Goal: Transaction & Acquisition: Purchase product/service

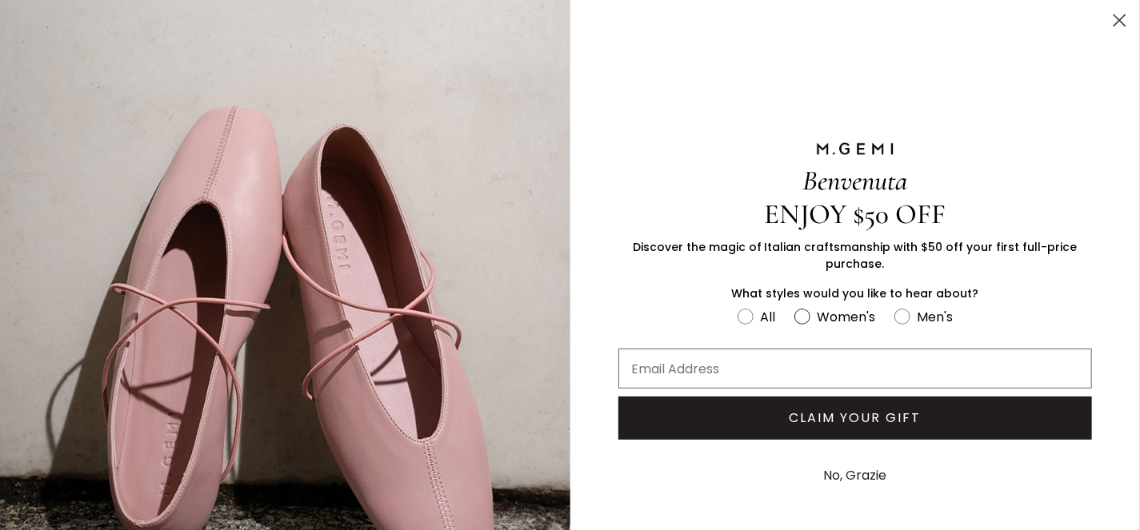
click at [800, 314] on circle "FULLSCREEN Form" at bounding box center [802, 316] width 15 height 15
click at [738, 306] on input "Women's" at bounding box center [737, 306] width 1 height 1
radio input "true"
click at [1110, 19] on circle "Close dialog" at bounding box center [1119, 20] width 26 height 26
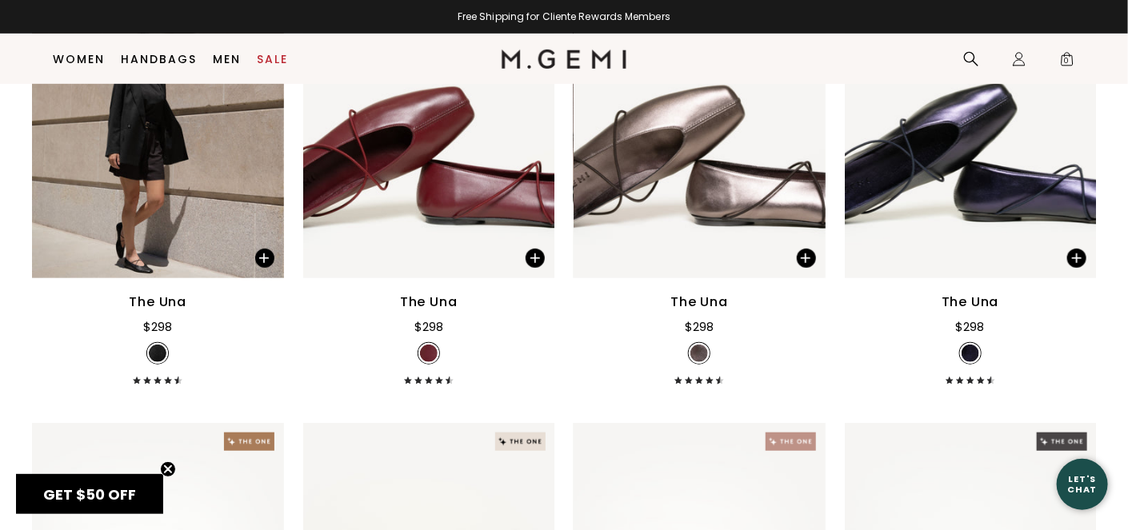
scroll to position [335, 0]
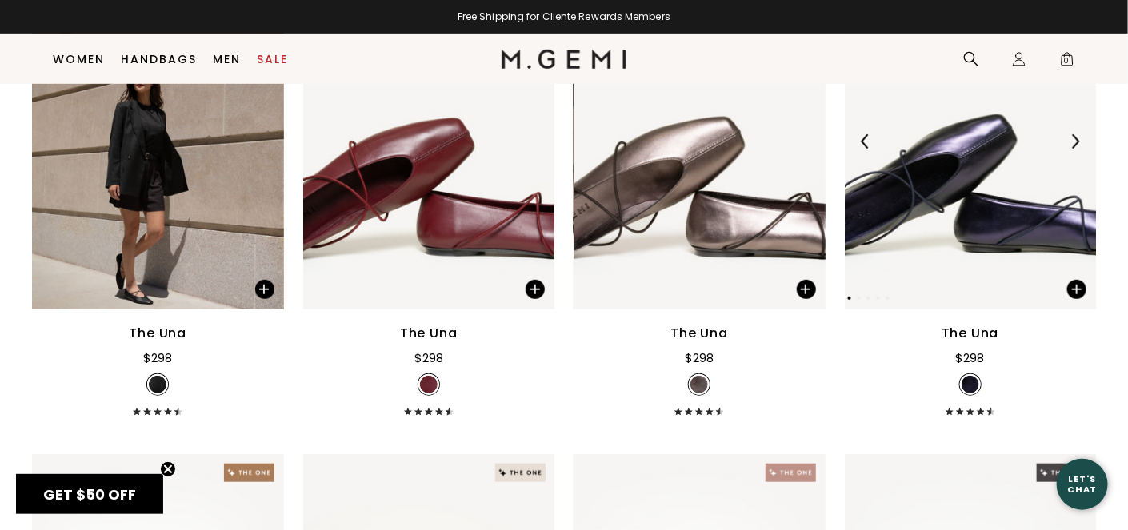
click at [954, 180] on img at bounding box center [971, 142] width 252 height 336
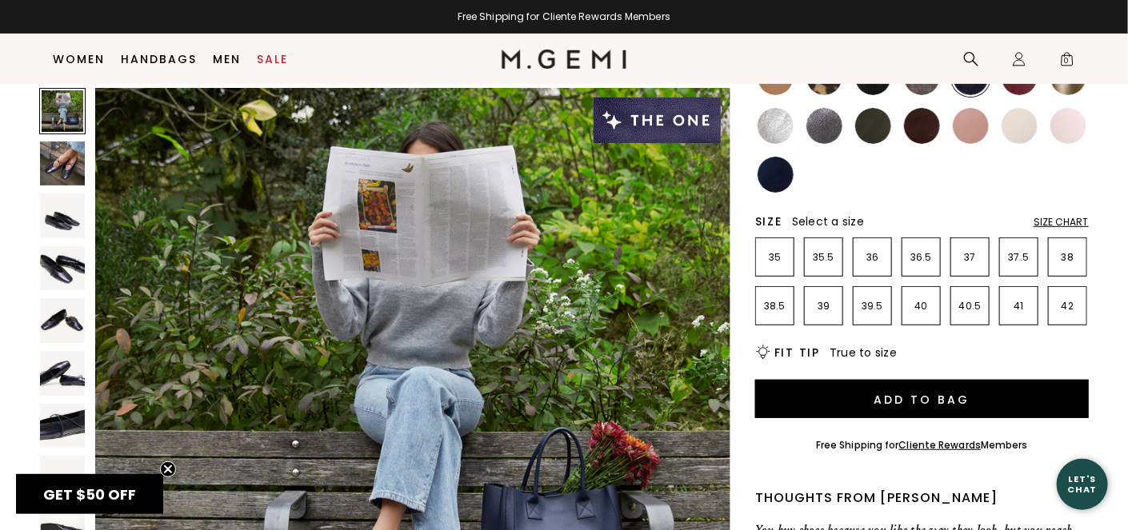
scroll to position [178, 0]
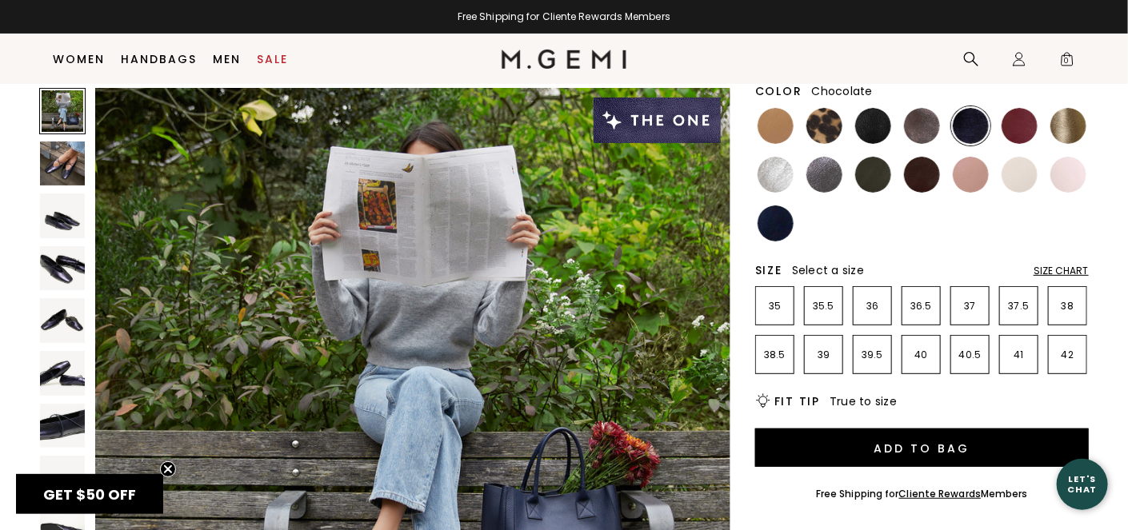
click at [914, 175] on img at bounding box center [922, 175] width 36 height 36
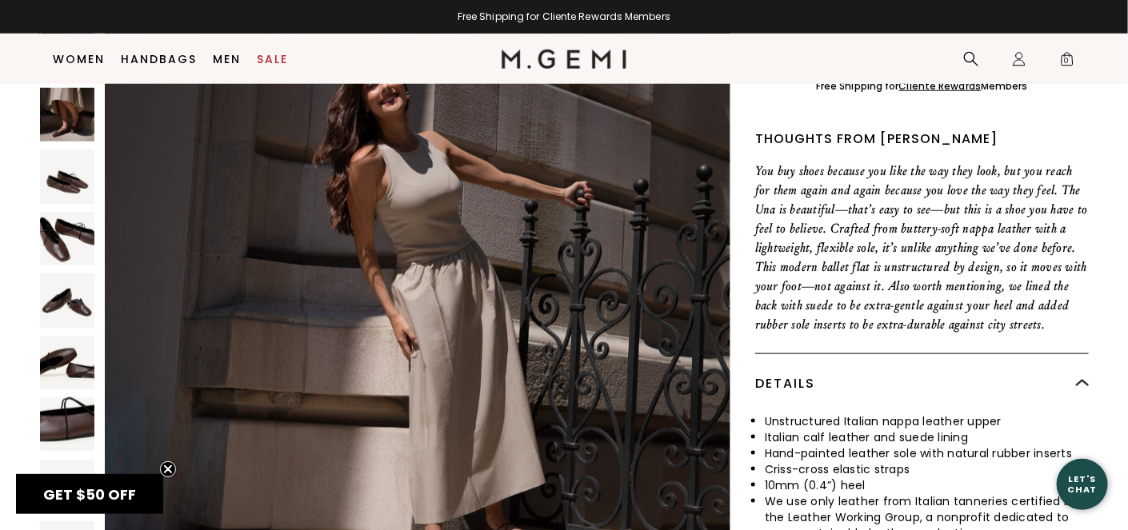
scroll to position [747, 0]
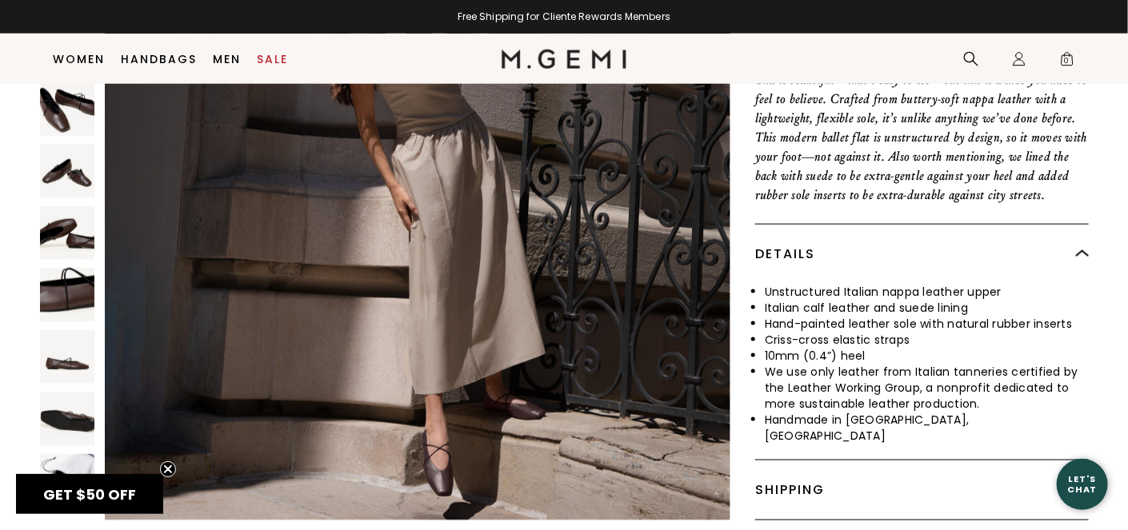
click at [78, 409] on img at bounding box center [67, 419] width 54 height 54
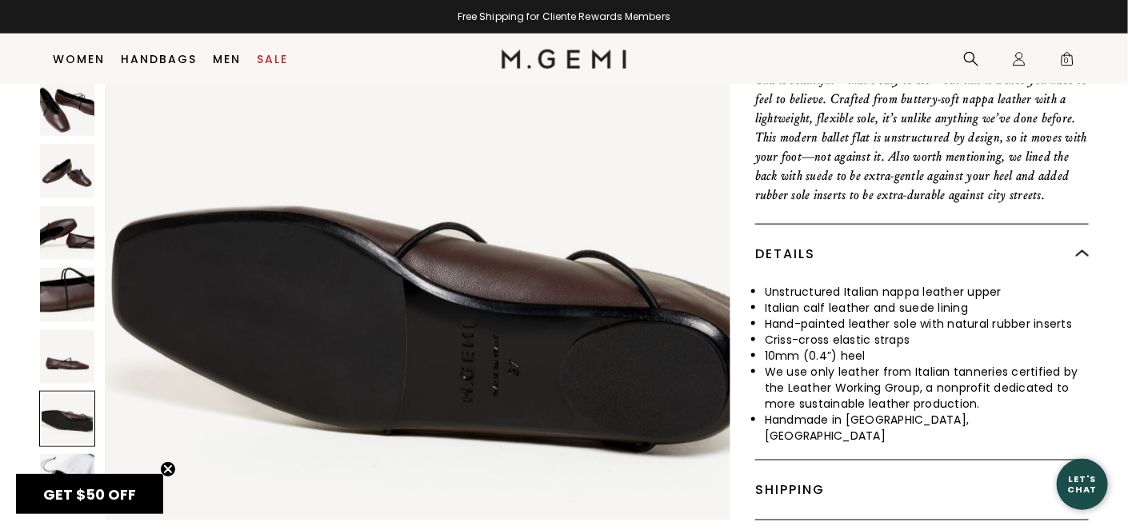
click at [68, 346] on img at bounding box center [67, 357] width 54 height 54
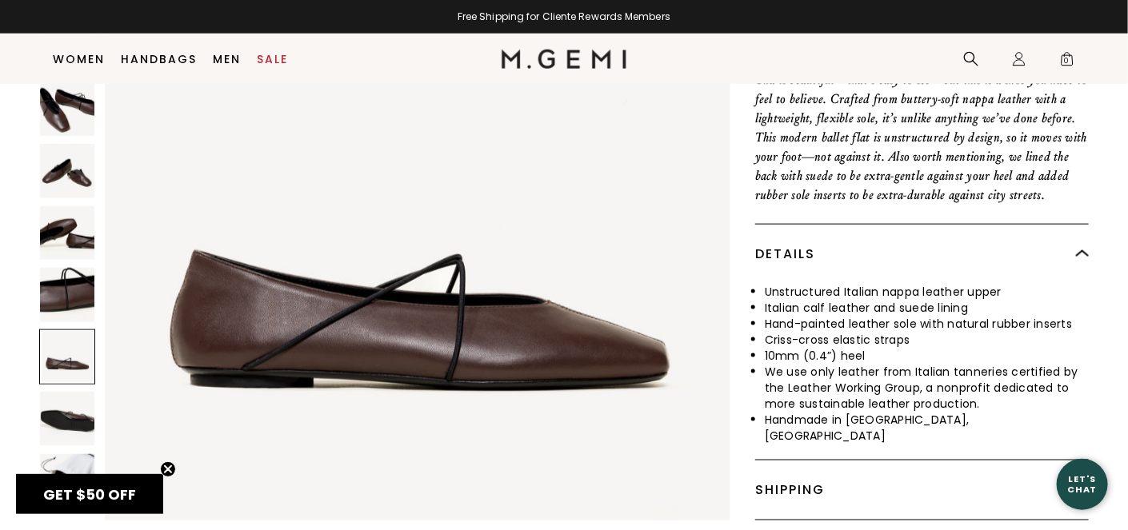
scroll to position [4410, 0]
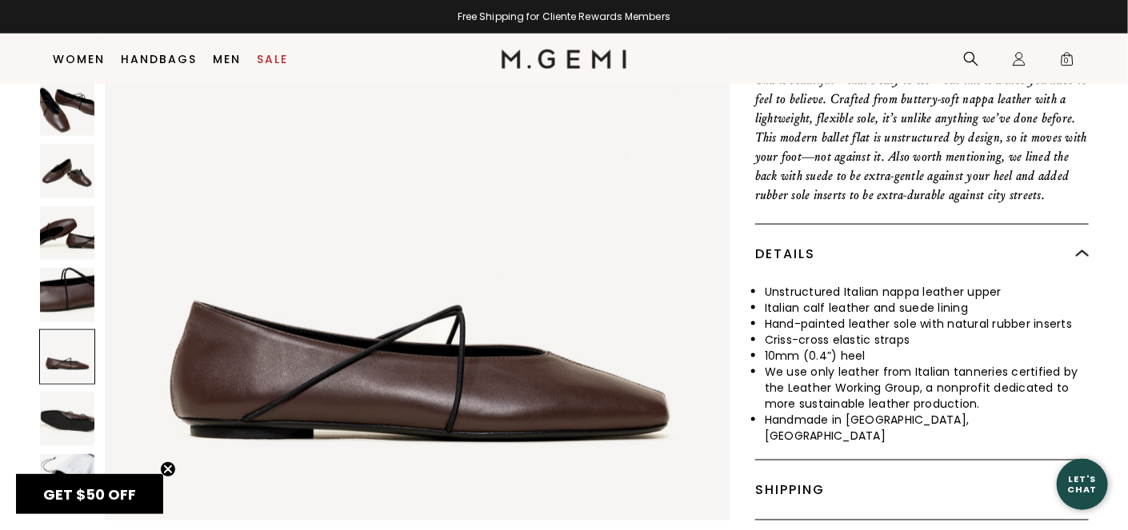
click at [50, 284] on img at bounding box center [67, 295] width 54 height 54
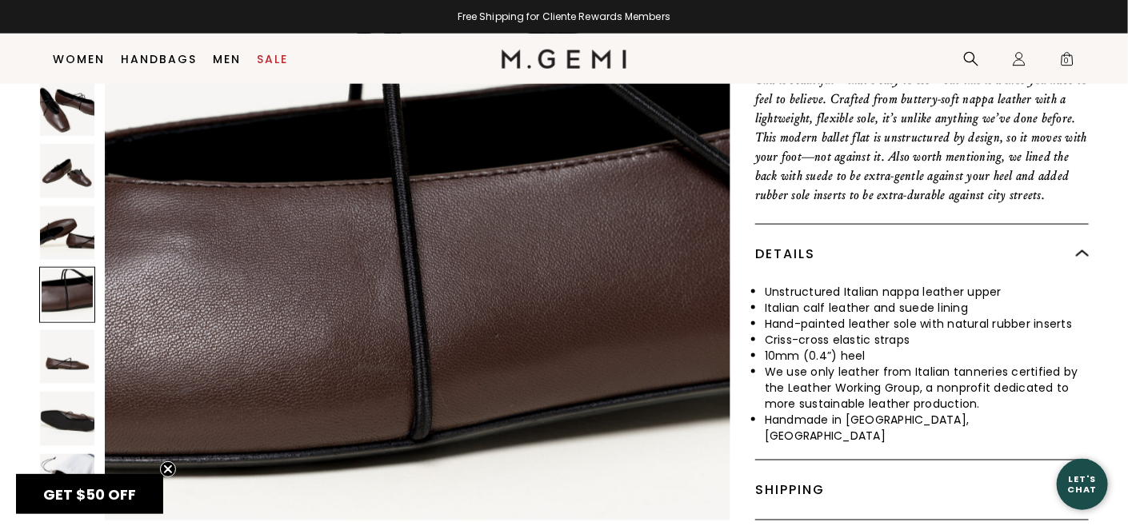
click at [62, 232] on img at bounding box center [67, 233] width 54 height 54
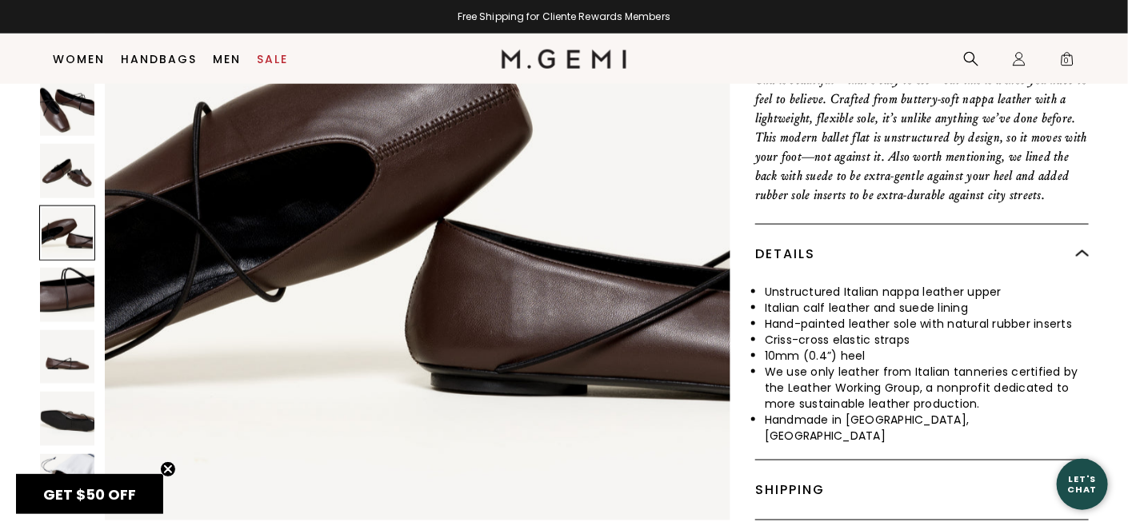
scroll to position [3151, 0]
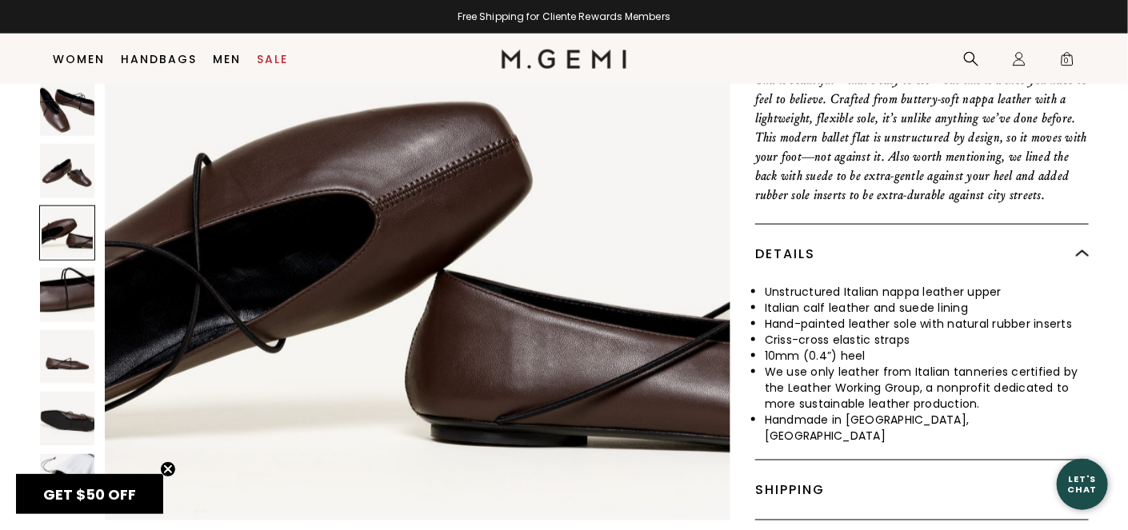
click at [60, 153] on img at bounding box center [67, 171] width 54 height 54
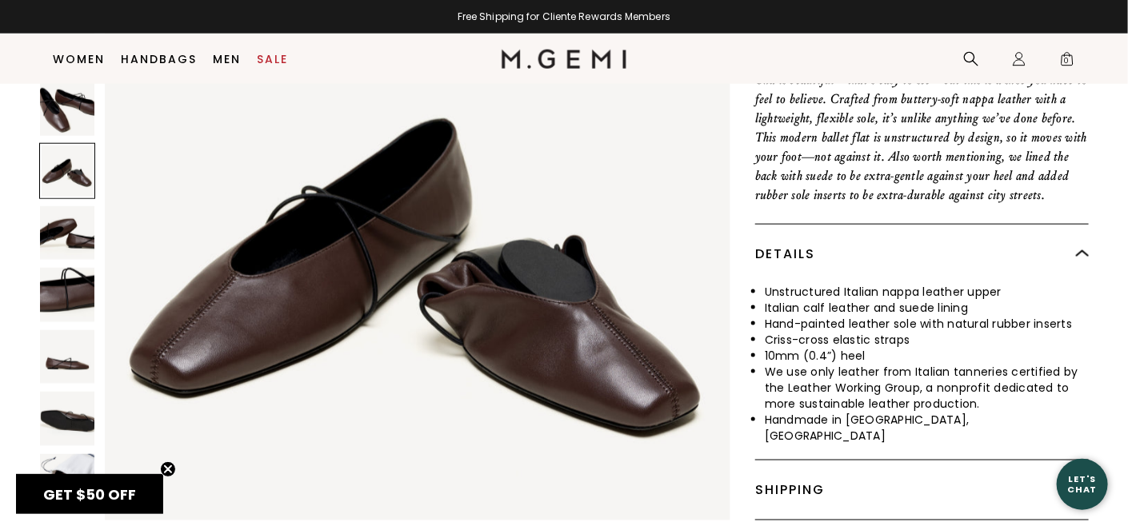
click at [68, 106] on img at bounding box center [67, 109] width 54 height 54
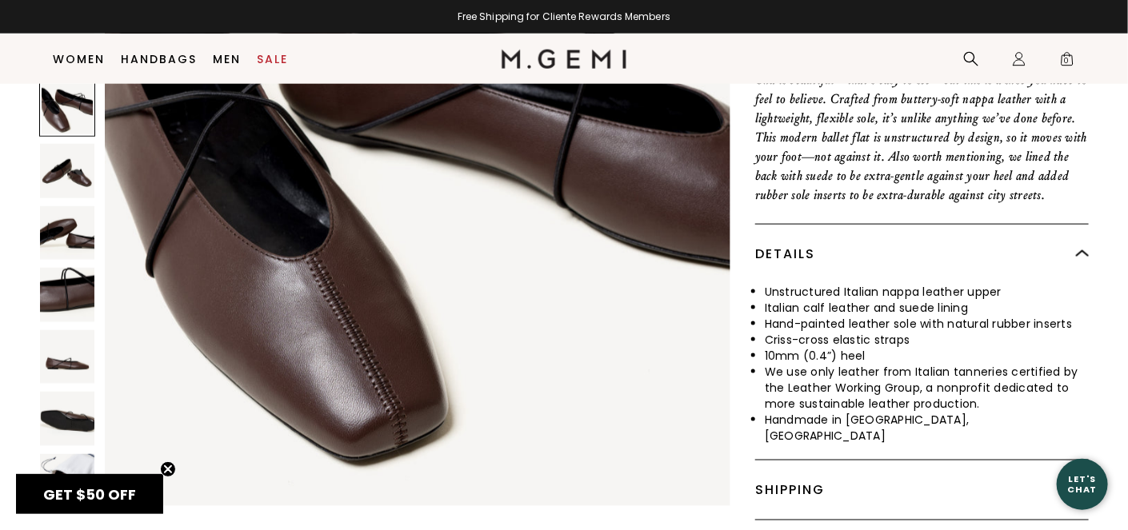
scroll to position [1890, 0]
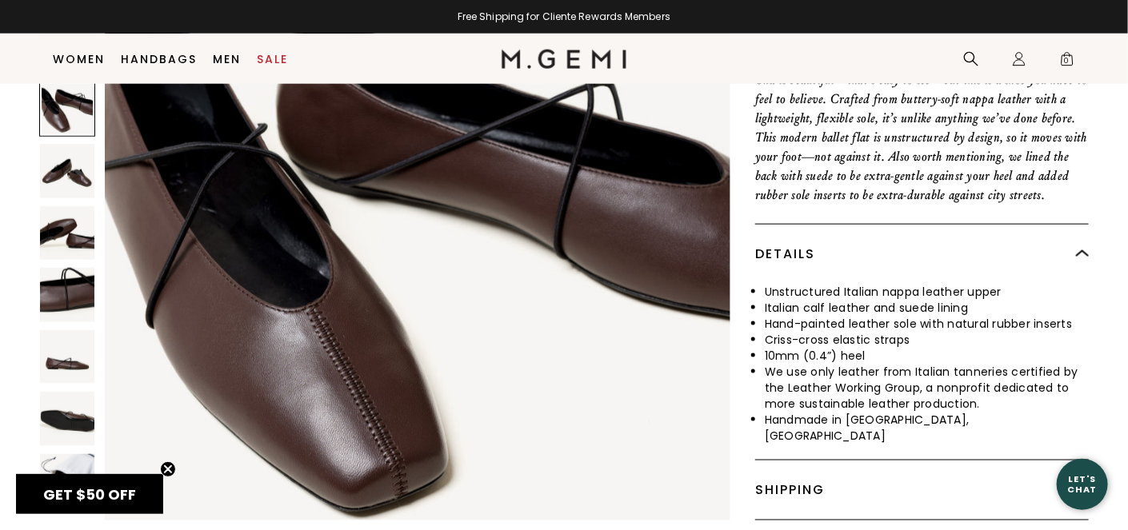
click at [64, 162] on img at bounding box center [67, 171] width 54 height 54
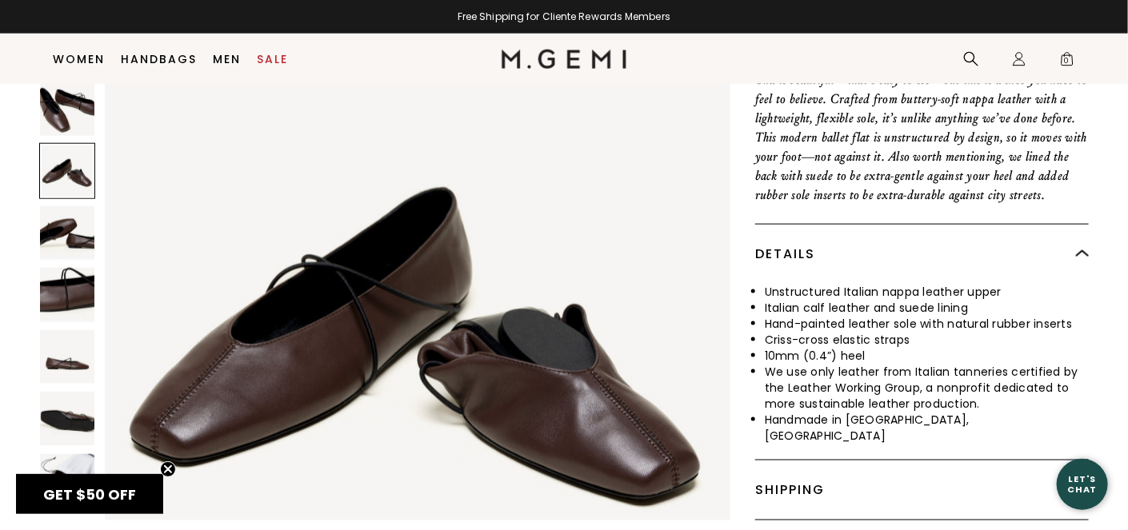
scroll to position [2520, 0]
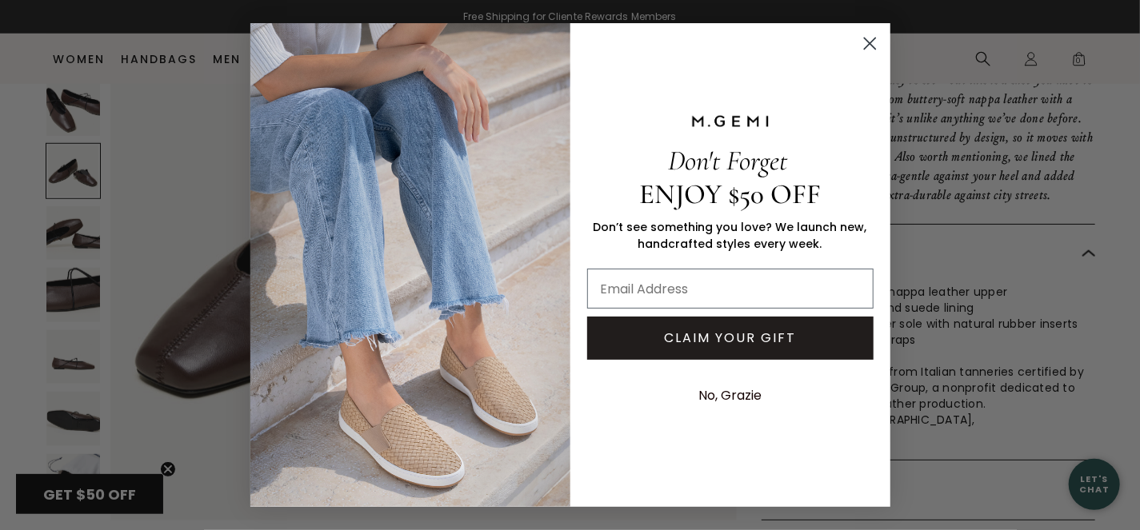
click at [866, 38] on circle "Close dialog" at bounding box center [869, 43] width 26 height 26
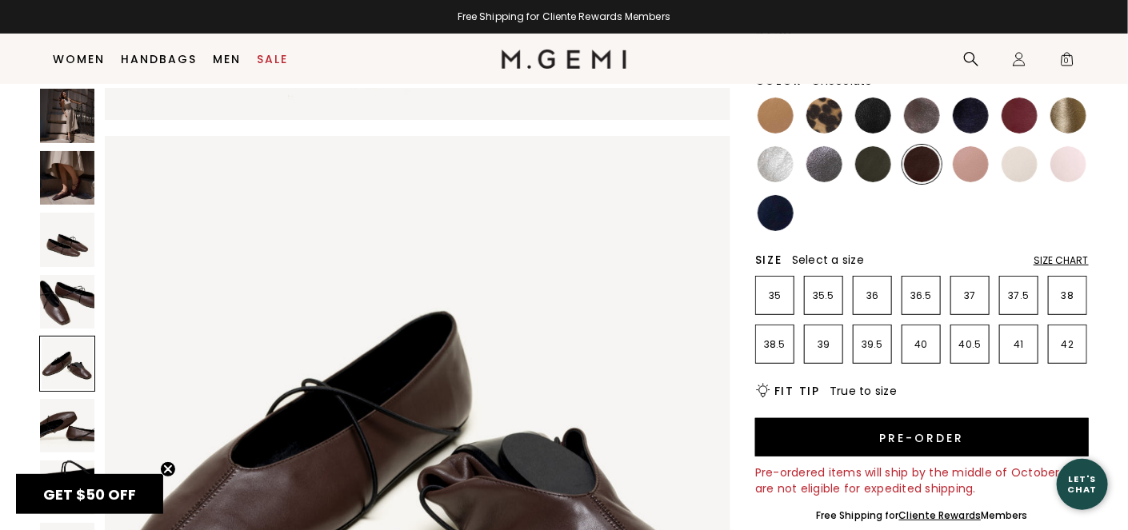
scroll to position [96, 0]
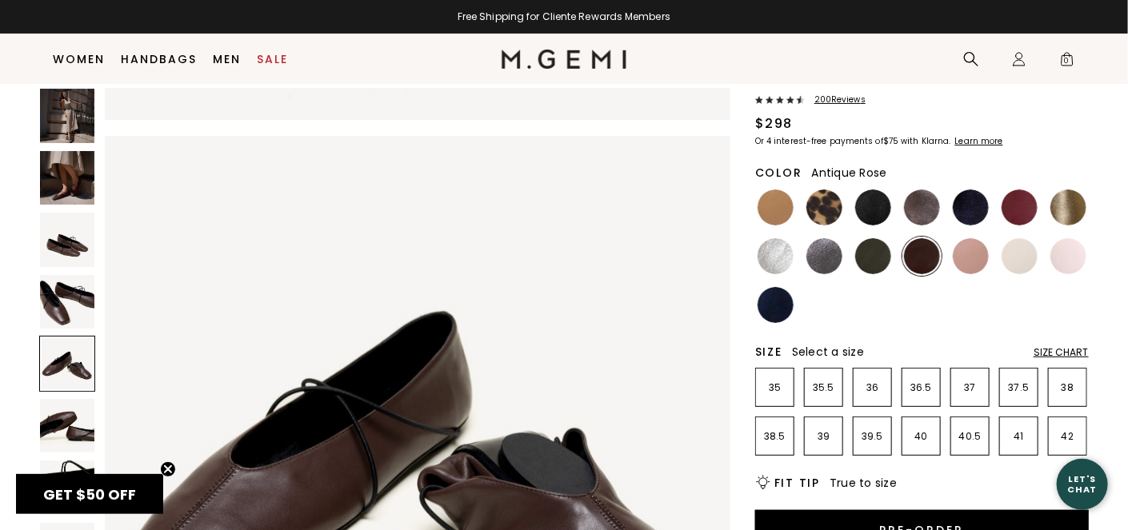
click at [978, 250] on img at bounding box center [971, 256] width 36 height 36
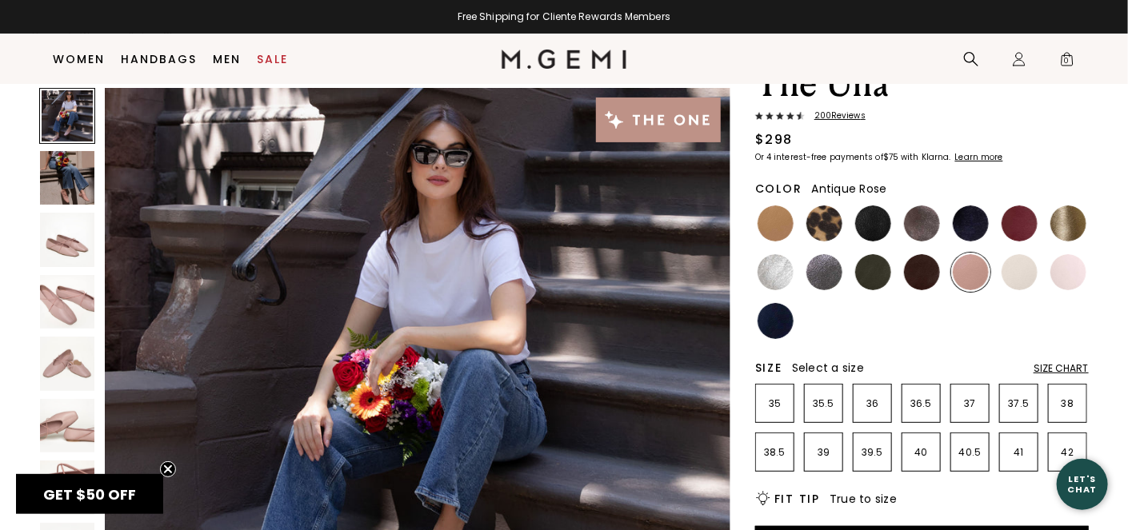
scroll to position [66, 0]
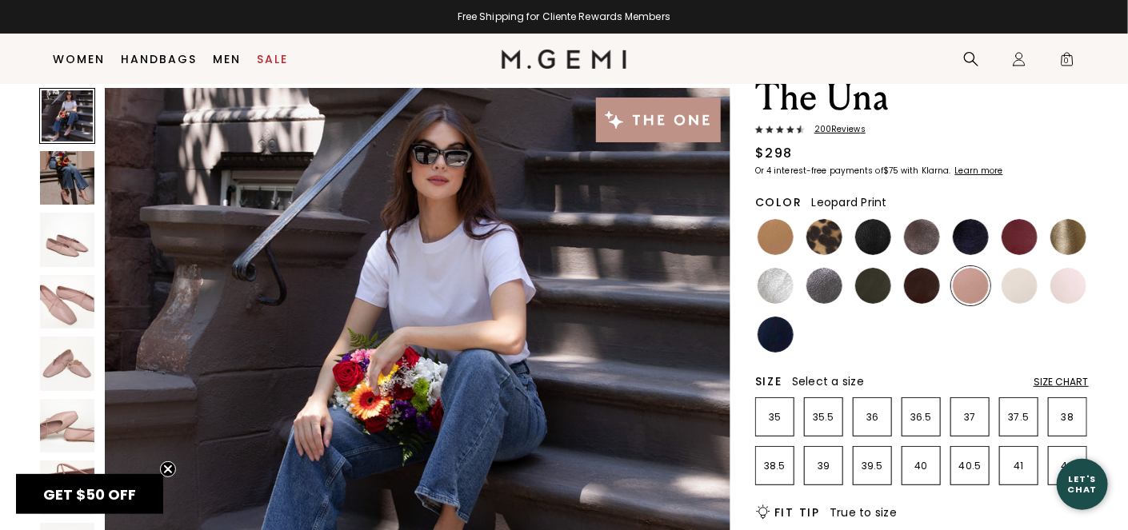
click at [830, 230] on img at bounding box center [824, 237] width 36 height 36
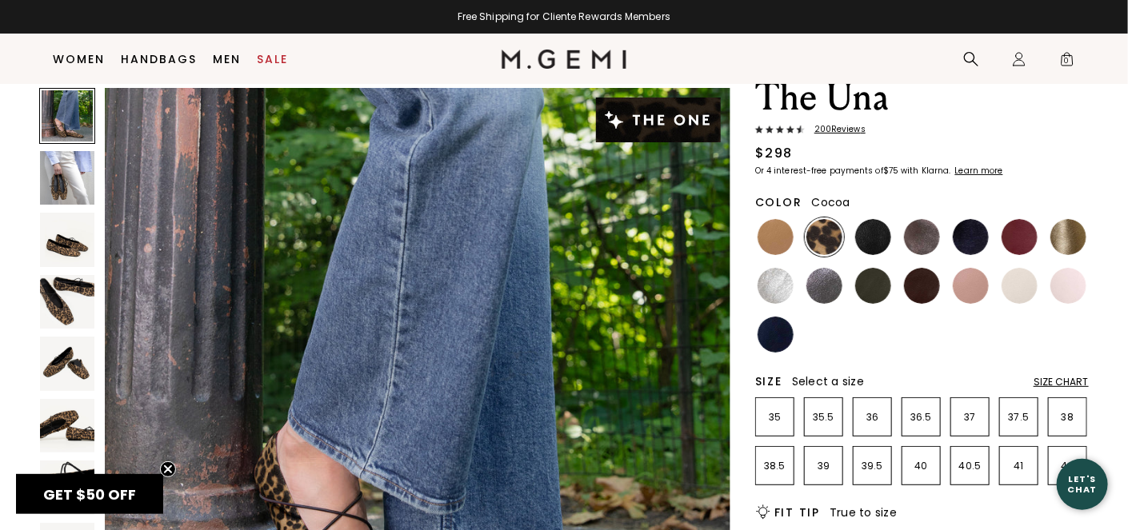
click at [917, 238] on img at bounding box center [922, 237] width 36 height 36
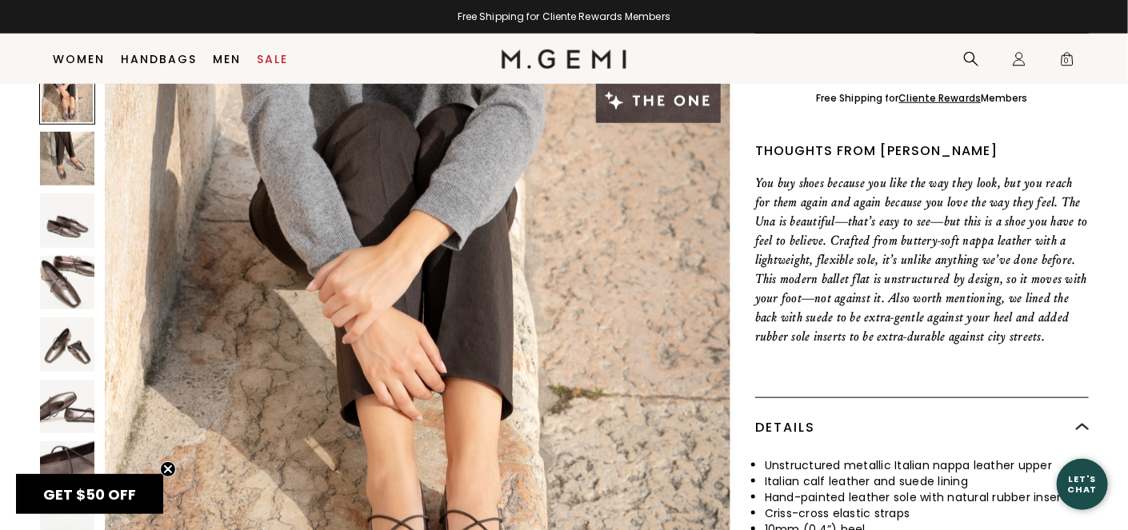
scroll to position [623, 0]
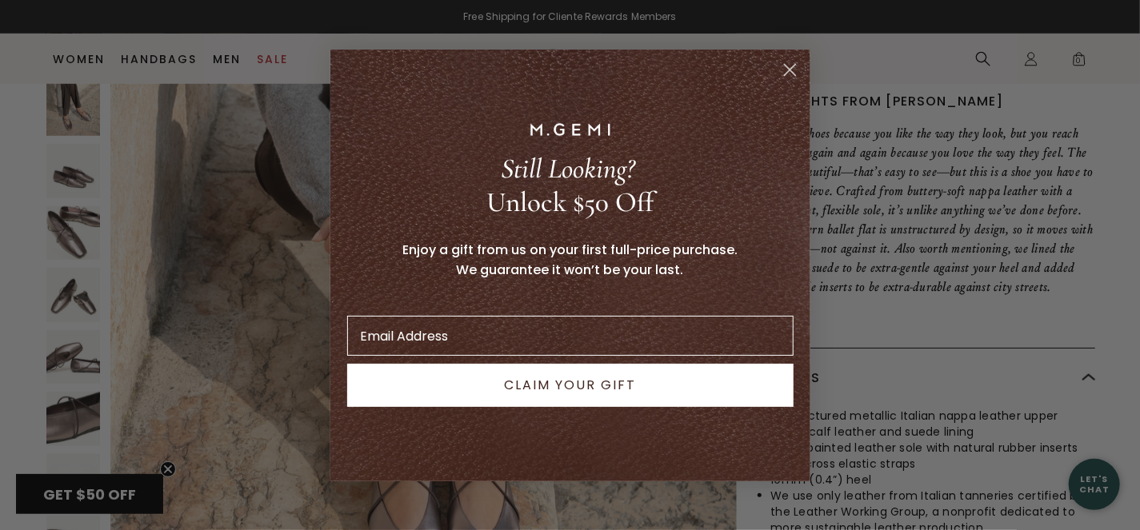
drag, startPoint x: 1132, startPoint y: 37, endPoint x: 1137, endPoint y: 110, distance: 73.0
click at [782, 66] on circle "Close dialog" at bounding box center [789, 69] width 26 height 26
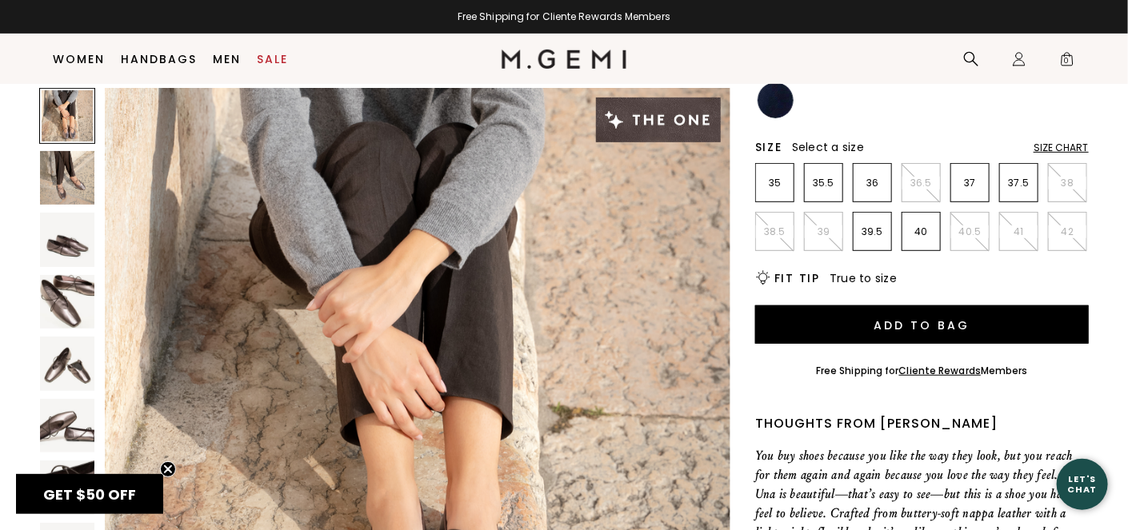
scroll to position [187, 0]
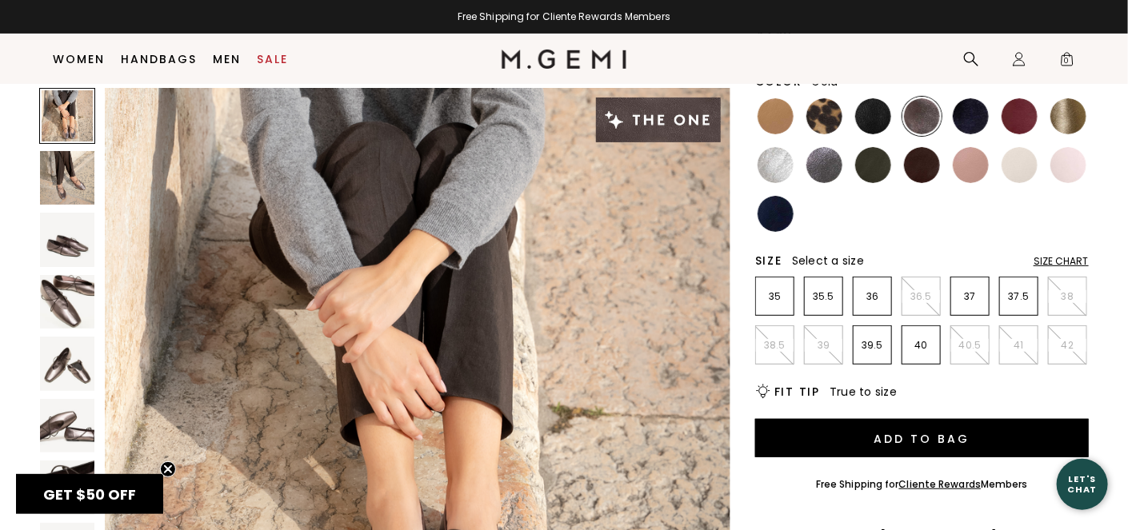
click at [1058, 120] on img at bounding box center [1068, 116] width 36 height 36
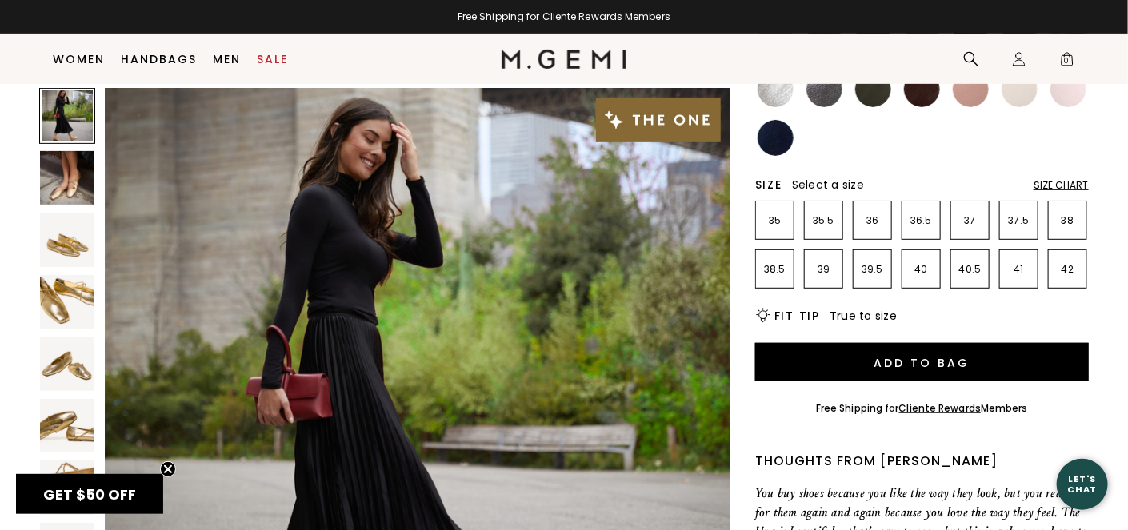
scroll to position [164, 0]
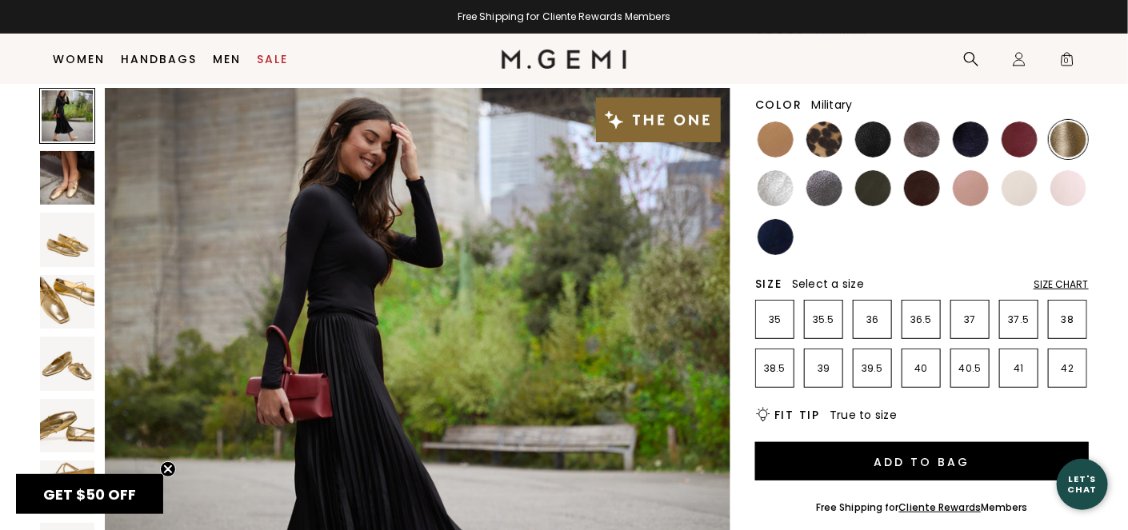
click at [878, 182] on img at bounding box center [873, 188] width 36 height 36
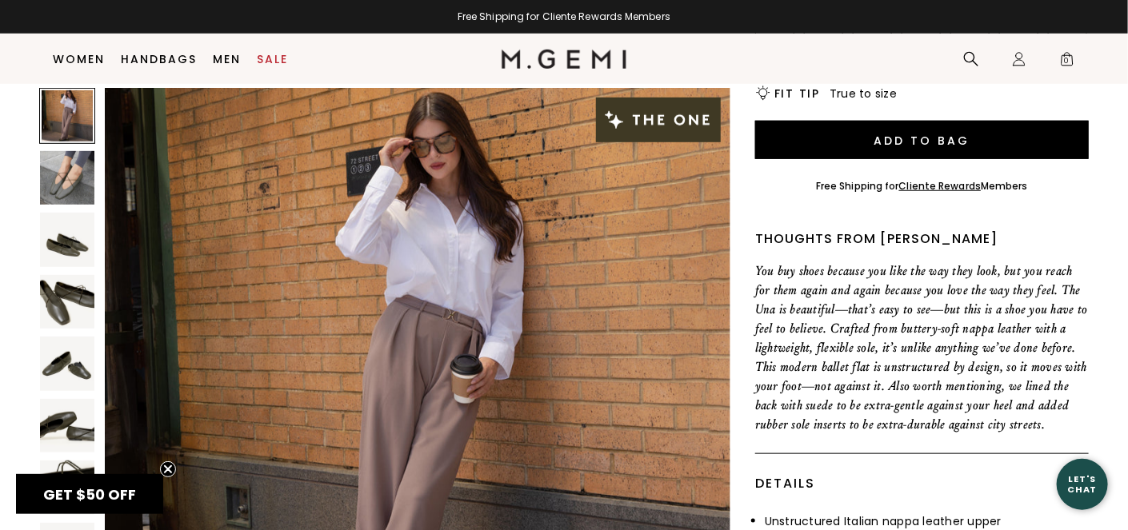
scroll to position [322, 0]
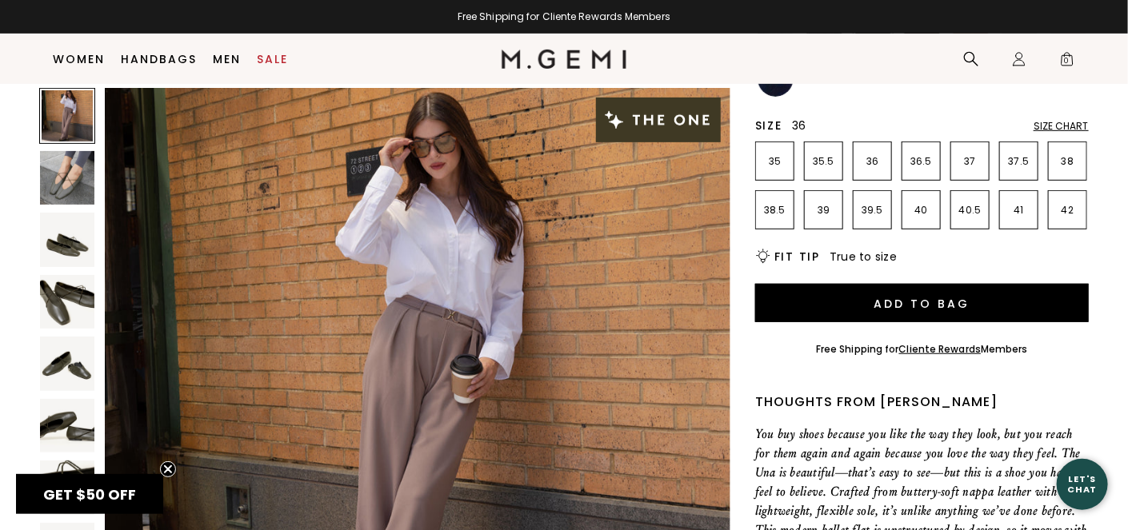
click at [870, 158] on p "36" at bounding box center [873, 161] width 38 height 13
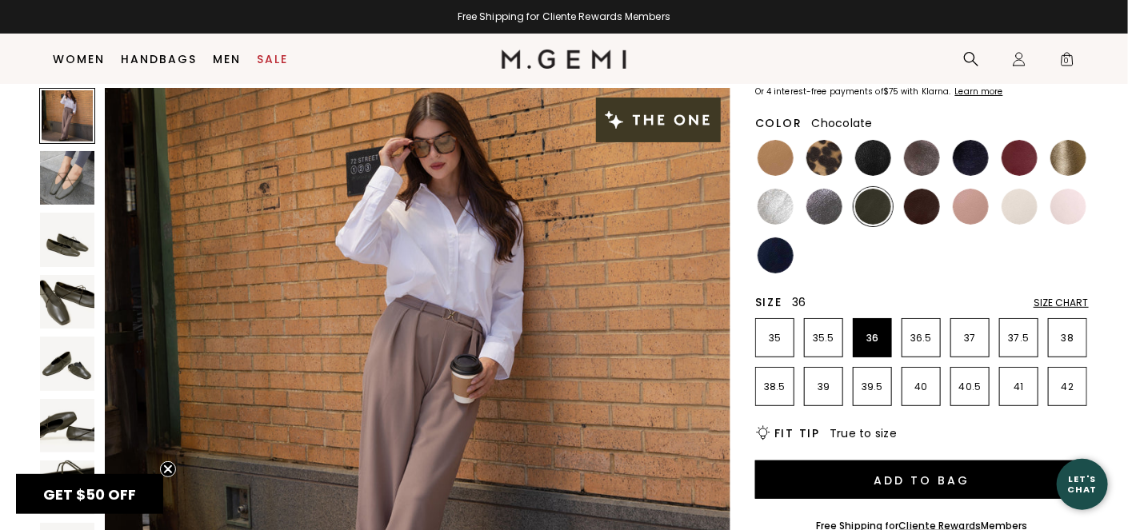
click at [932, 208] on img at bounding box center [922, 207] width 36 height 36
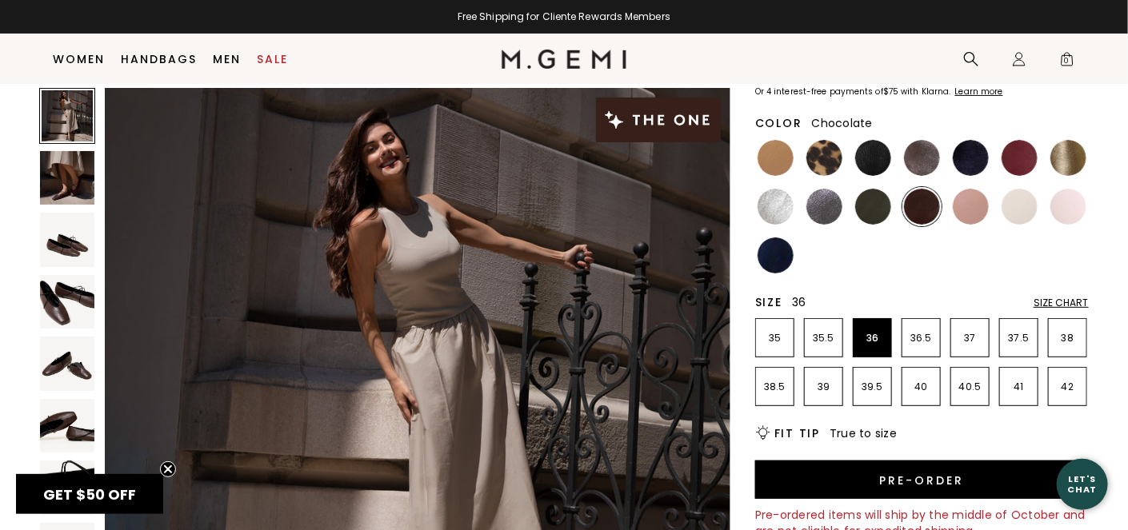
click at [78, 186] on img at bounding box center [67, 178] width 54 height 54
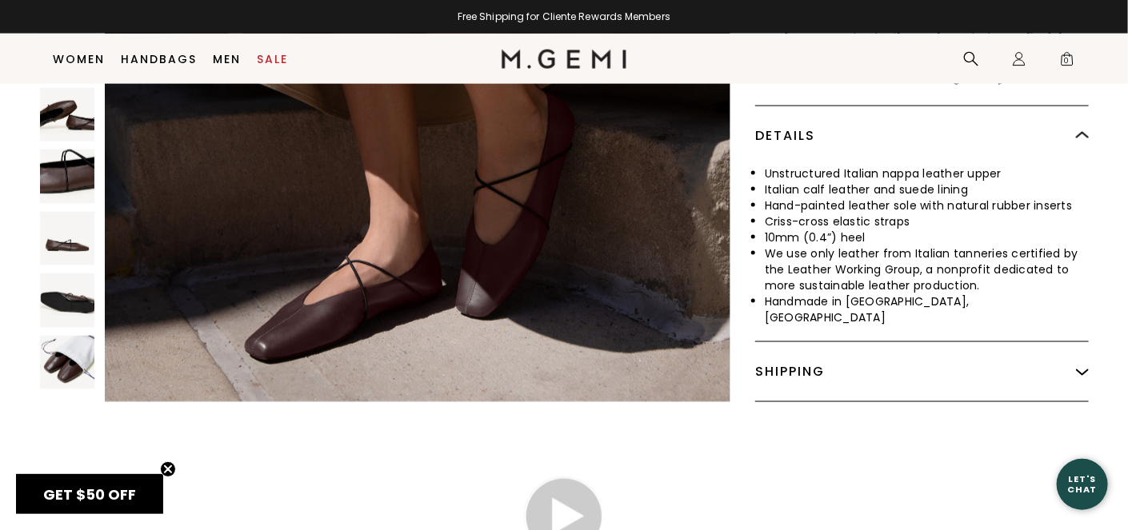
scroll to position [858, 0]
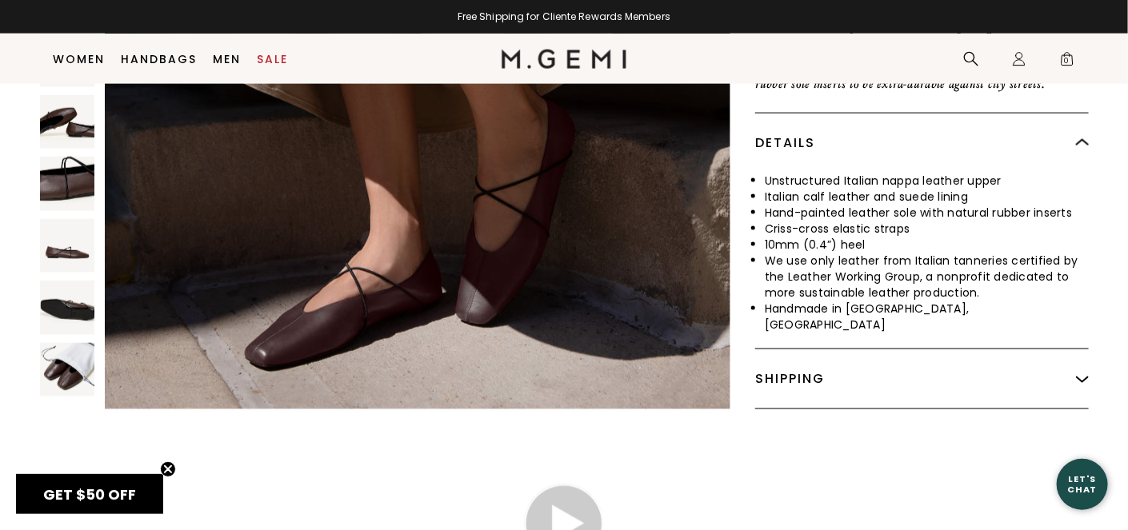
click at [70, 164] on img at bounding box center [67, 184] width 54 height 54
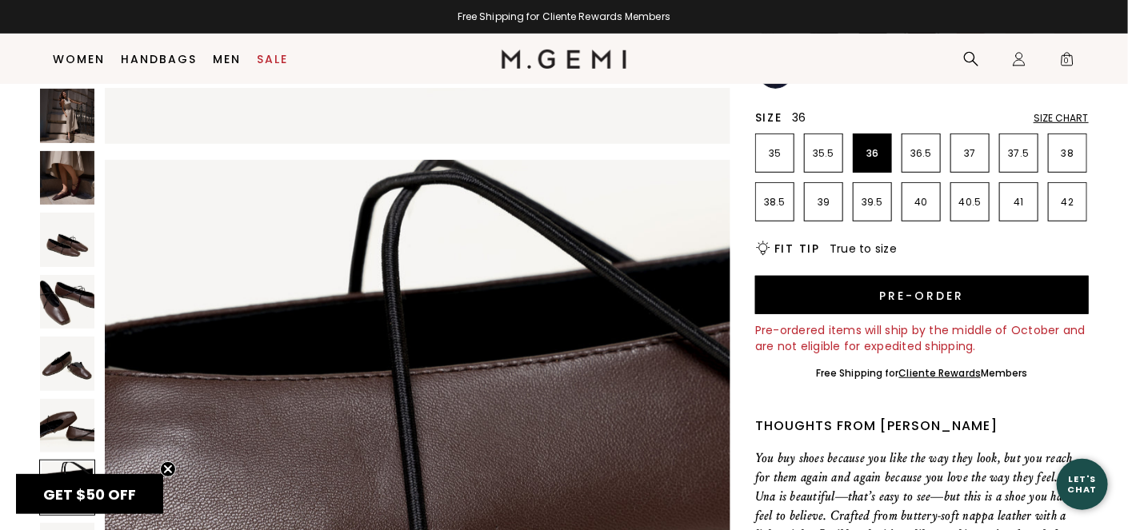
scroll to position [142, 0]
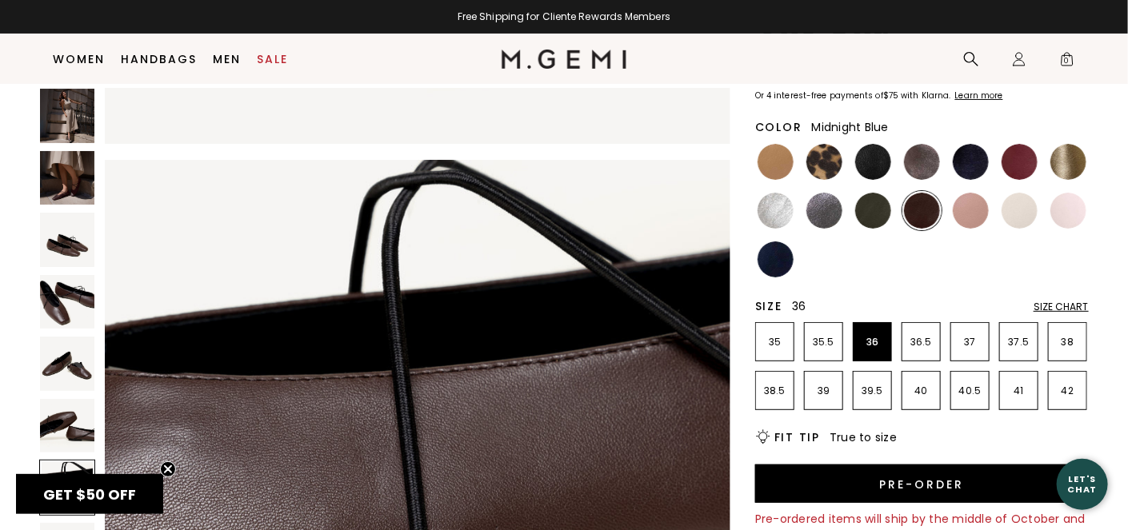
click at [968, 164] on img at bounding box center [971, 162] width 36 height 36
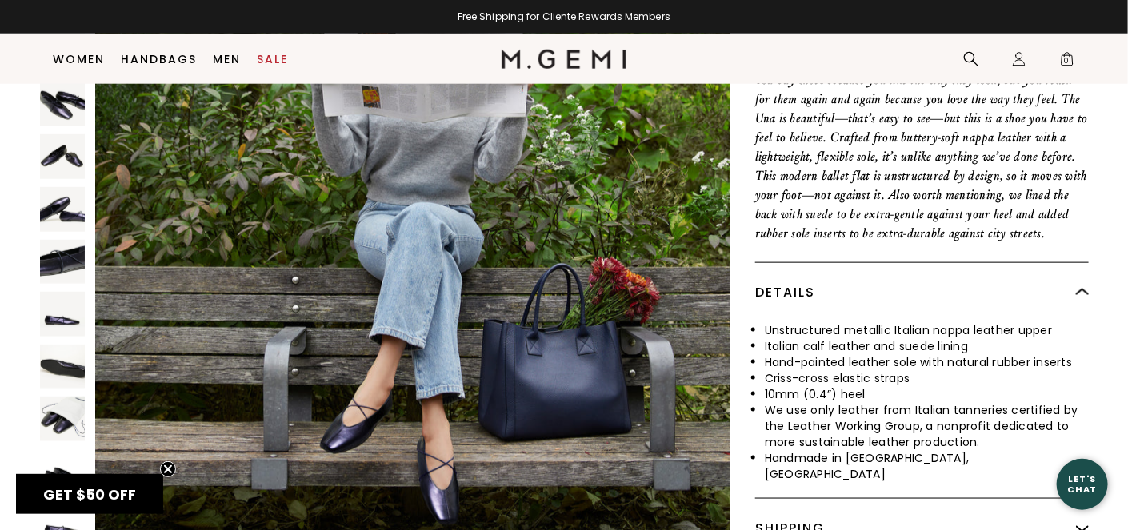
scroll to position [799, 0]
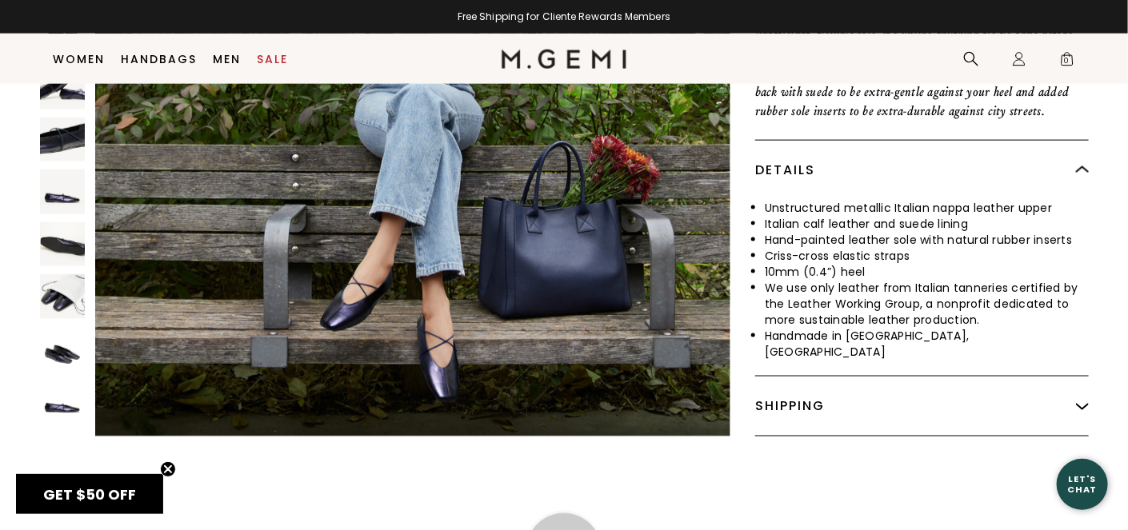
click at [62, 394] on img at bounding box center [62, 402] width 45 height 45
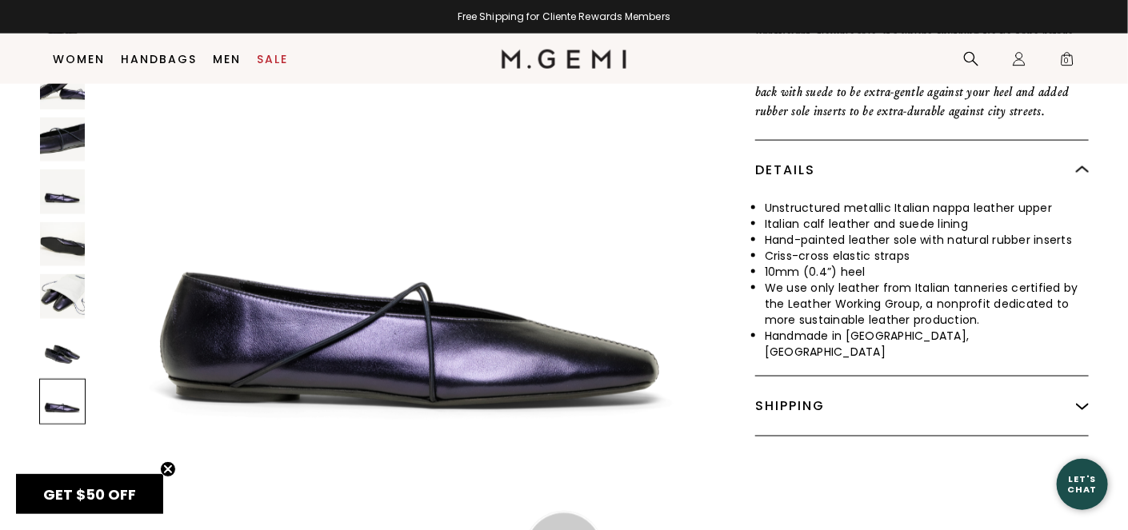
click at [61, 342] on img at bounding box center [62, 349] width 45 height 45
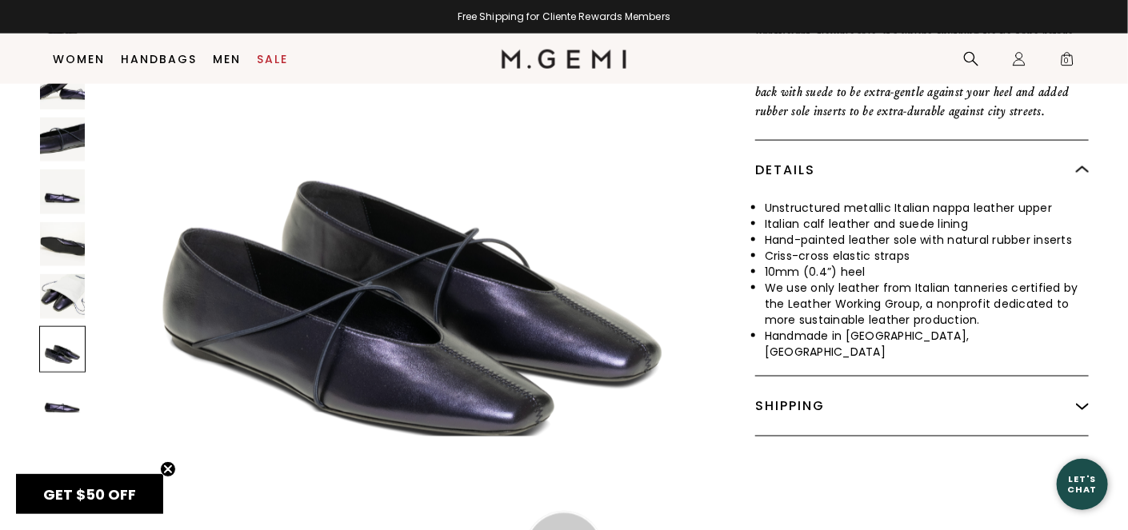
click at [57, 283] on img at bounding box center [62, 297] width 45 height 45
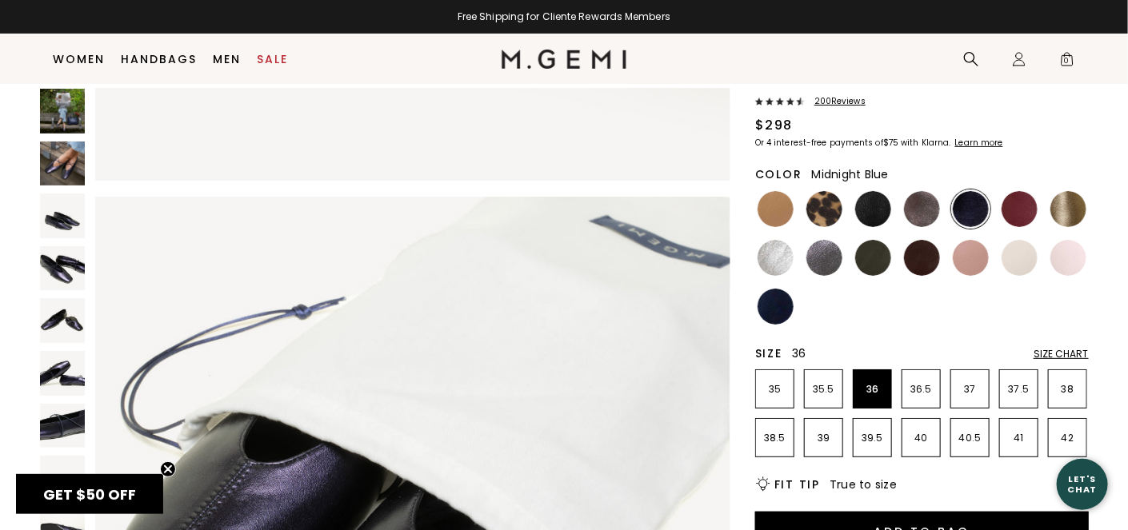
scroll to position [0, 0]
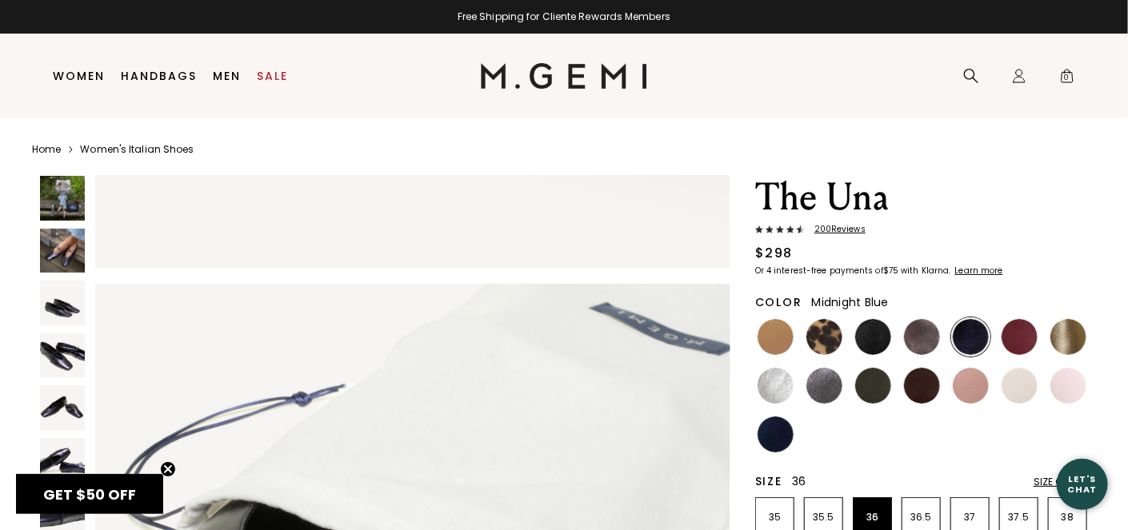
click at [50, 186] on img at bounding box center [62, 198] width 45 height 45
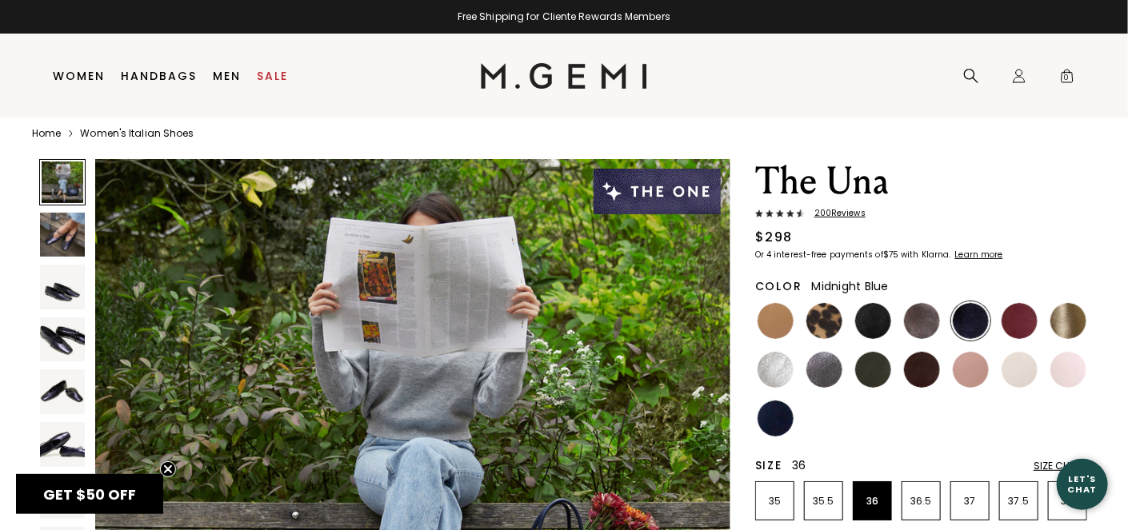
scroll to position [33, 0]
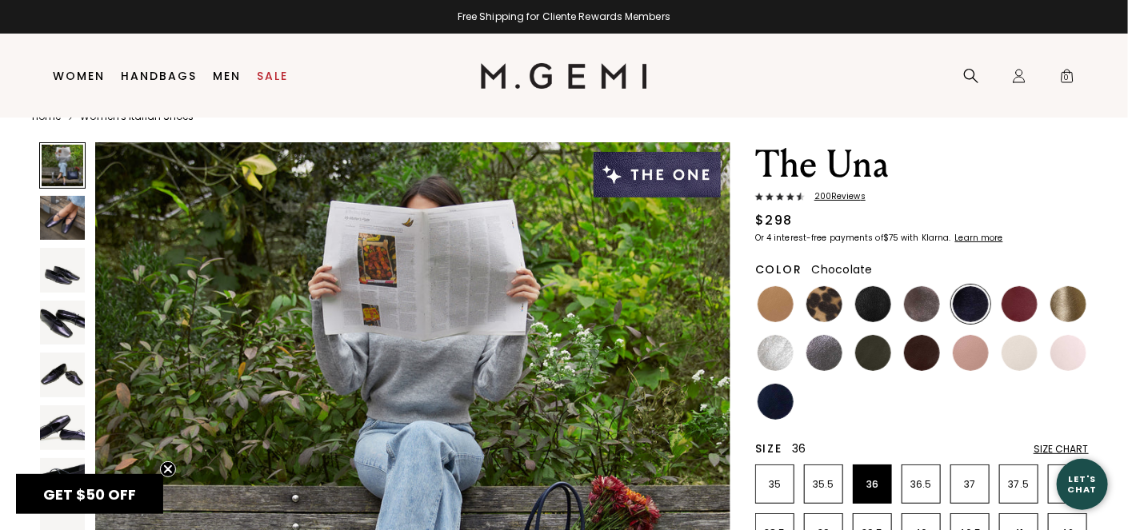
click at [918, 352] on img at bounding box center [922, 353] width 36 height 36
